Goal: Task Accomplishment & Management: Manage account settings

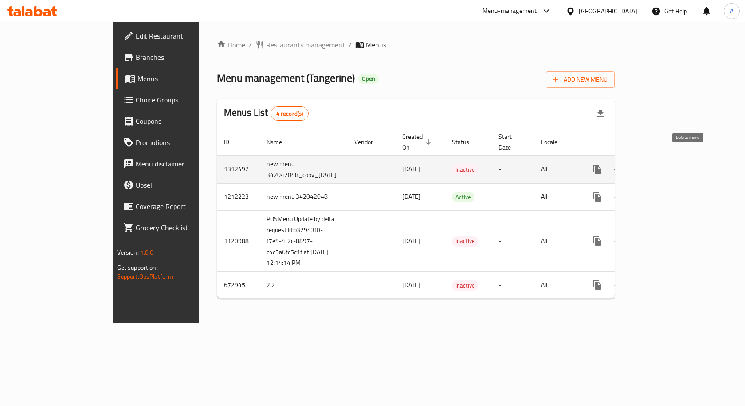
click at [645, 164] on icon "enhanced table" at bounding box center [639, 169] width 11 height 11
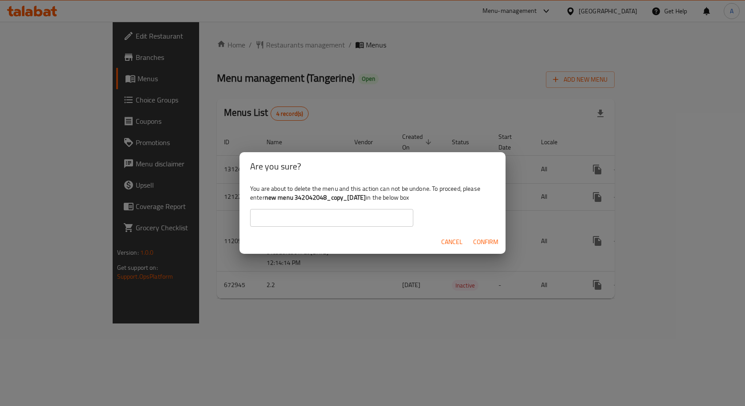
click at [387, 219] on input "text" at bounding box center [331, 218] width 163 height 18
drag, startPoint x: 264, startPoint y: 198, endPoint x: 381, endPoint y: 192, distance: 116.7
click at [381, 192] on div "You are about to delete the menu and this action can not be undone. To proceed,…" at bounding box center [372, 205] width 266 height 50
copy div "new menu 342042048_copy_[DATE]"
click at [341, 216] on input "text" at bounding box center [331, 218] width 163 height 18
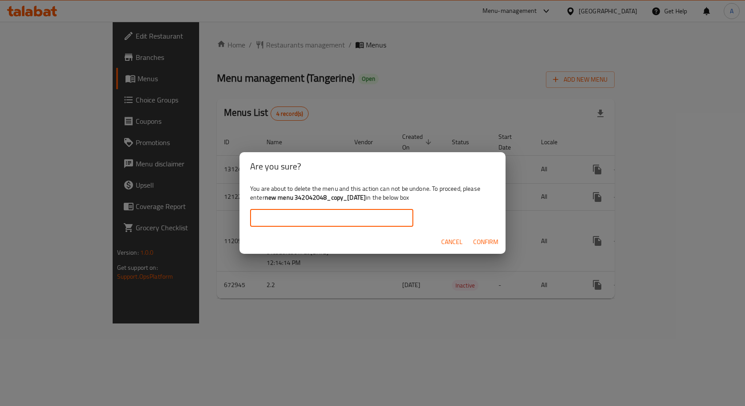
paste input "new menu 342042048_copy_[DATE]"
click at [260, 219] on input "new menu 342042048_copy_[DATE]" at bounding box center [331, 218] width 163 height 18
type input "new menu 342042048_copy_[DATE]"
click at [478, 244] on span "Confirm" at bounding box center [485, 241] width 25 height 11
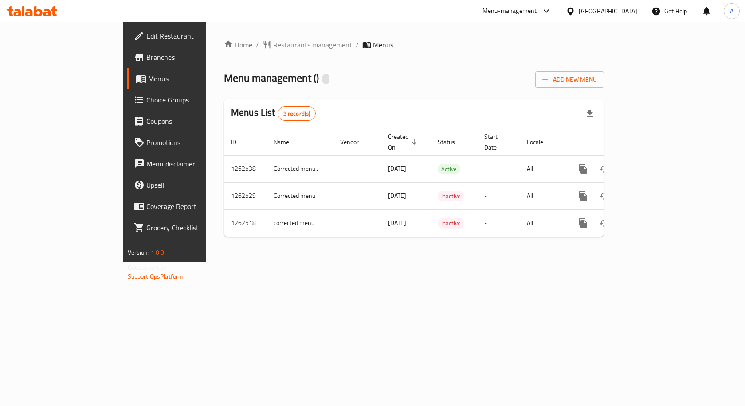
click at [146, 96] on span "Choice Groups" at bounding box center [193, 99] width 94 height 11
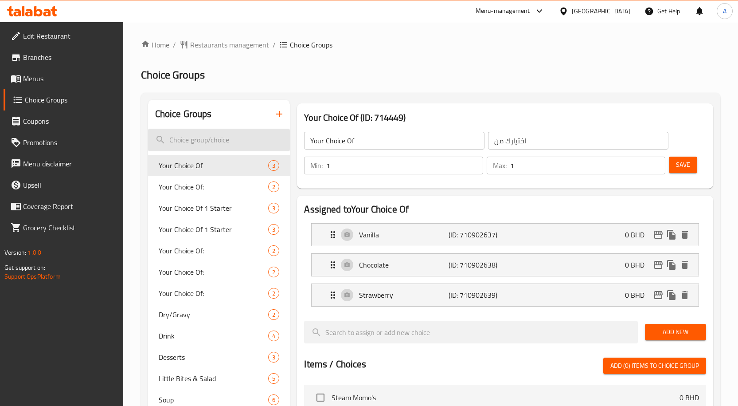
click at [238, 145] on input "search" at bounding box center [219, 140] width 142 height 23
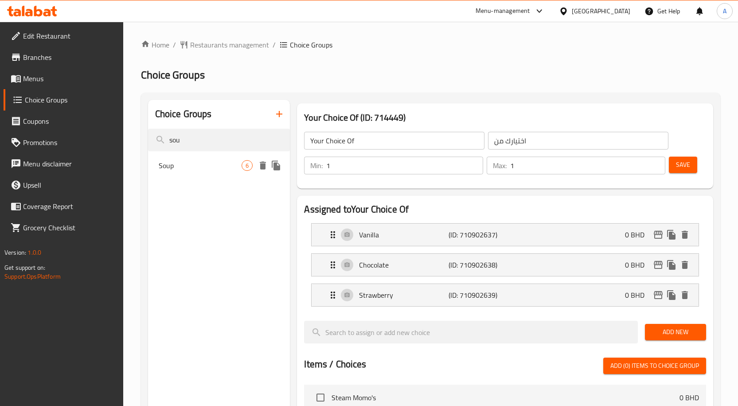
type input "sou"
click at [206, 155] on div "Soup 6" at bounding box center [219, 165] width 142 height 21
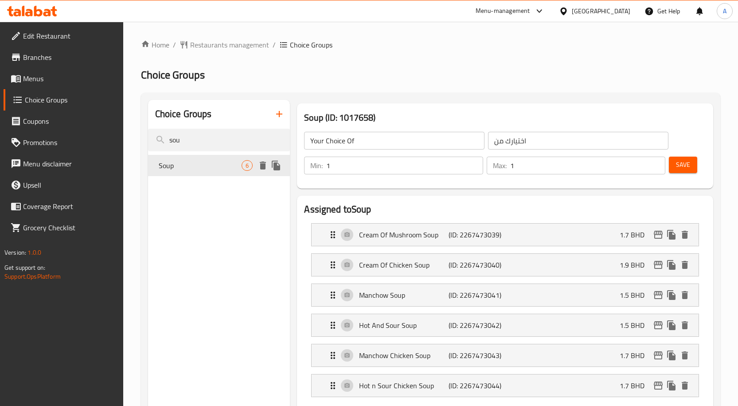
type input "Soup"
type input "الشوربة"
type input "0"
type input "6"
drag, startPoint x: 347, startPoint y: 168, endPoint x: 340, endPoint y: 181, distance: 14.9
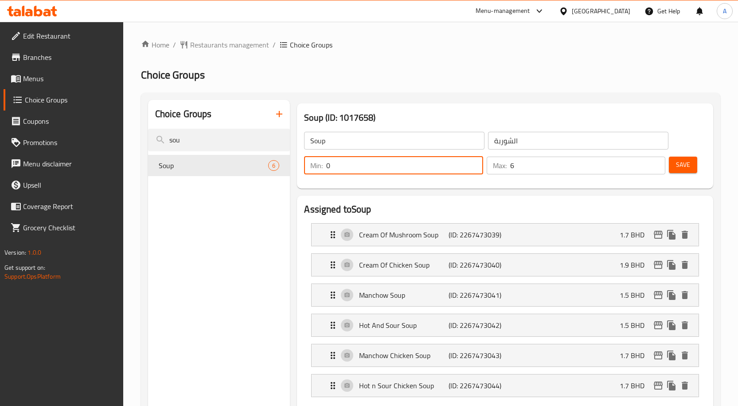
click at [315, 168] on div "Min: 0 ​" at bounding box center [393, 165] width 179 height 18
type input "1"
click at [684, 167] on span "Save" at bounding box center [683, 164] width 14 height 11
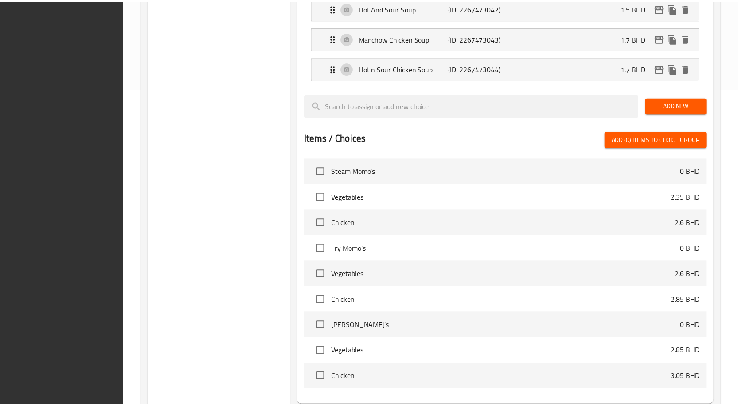
scroll to position [406, 0]
